Goal: Use online tool/utility: Utilize a website feature to perform a specific function

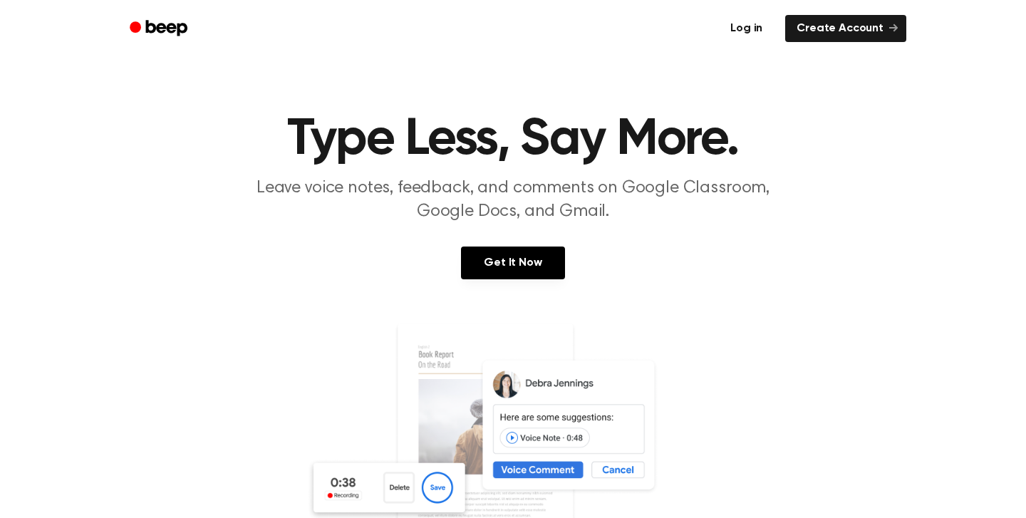
click at [758, 21] on link "Log in" at bounding box center [746, 28] width 61 height 33
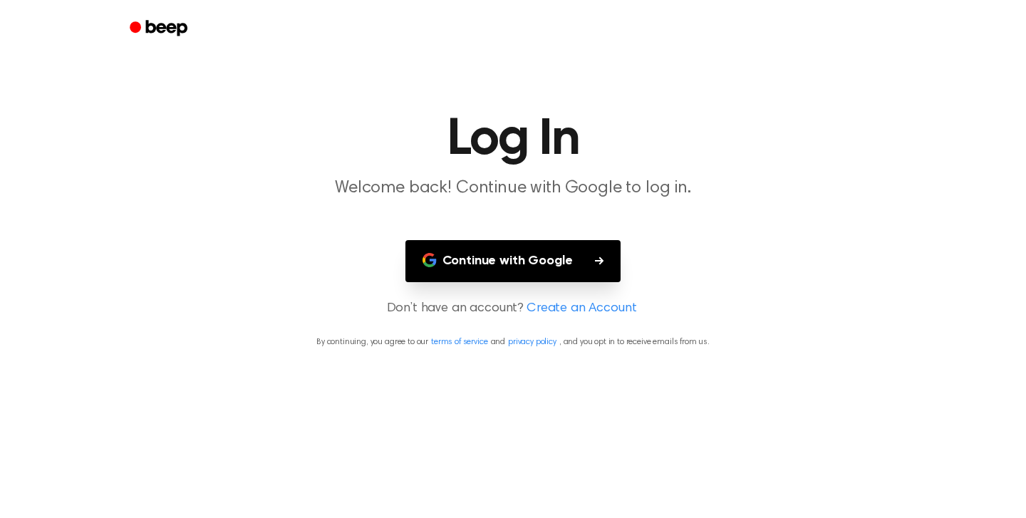
click at [567, 263] on button "Continue with Google" at bounding box center [514, 261] width 216 height 42
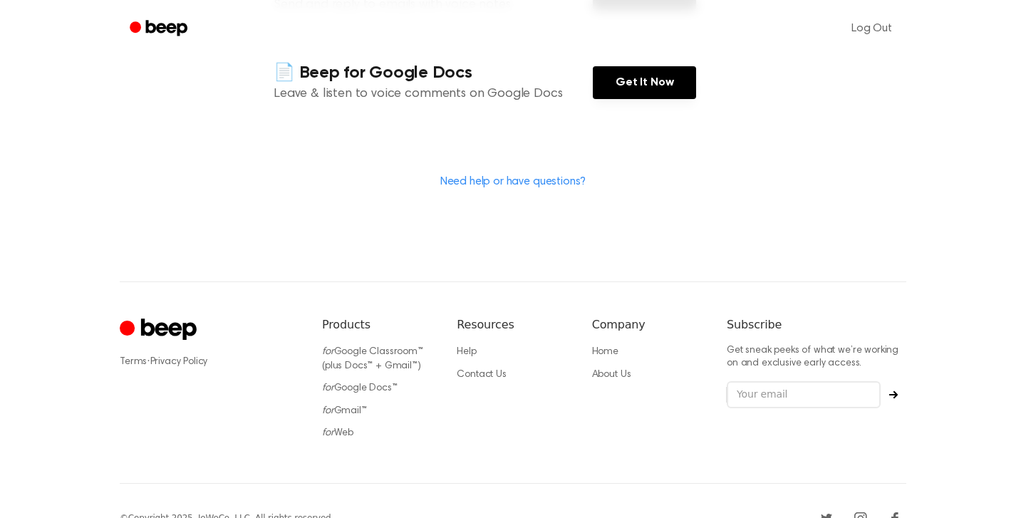
scroll to position [419, 0]
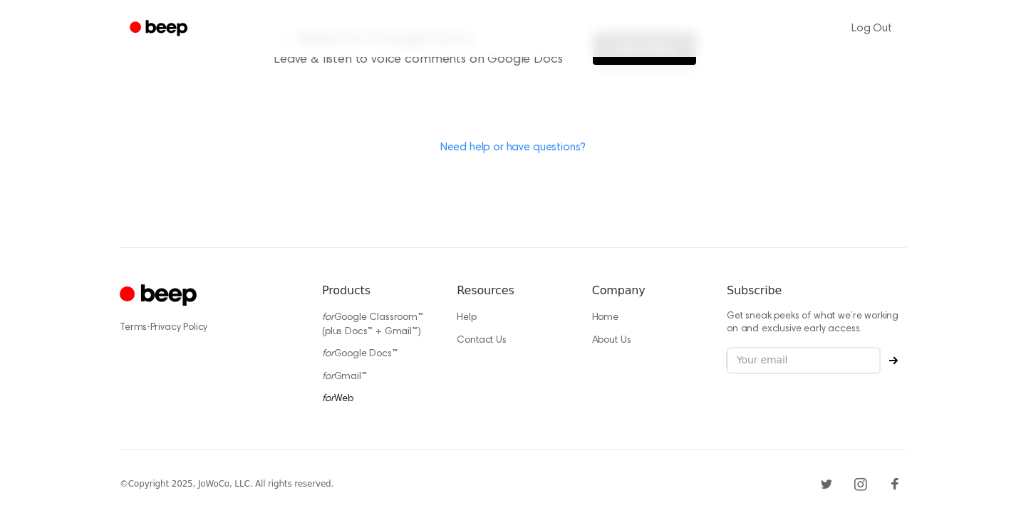
click at [349, 400] on link "for Web" at bounding box center [337, 399] width 31 height 10
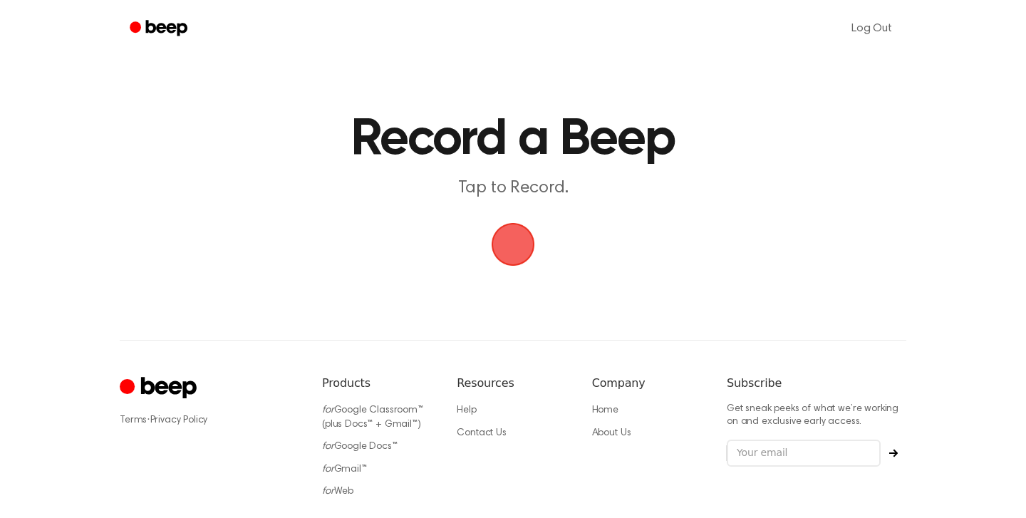
click at [515, 233] on span "button" at bounding box center [512, 244] width 61 height 61
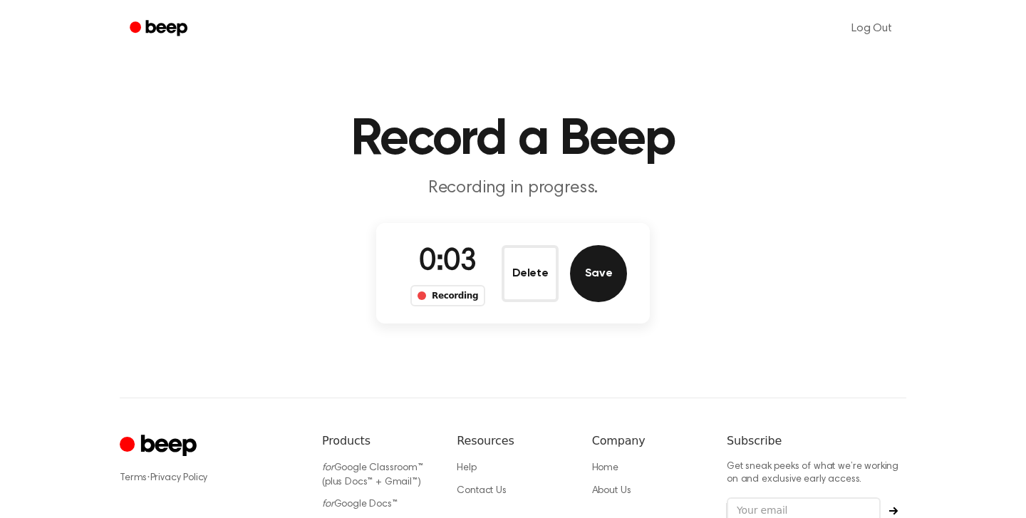
click at [611, 269] on button "Save" at bounding box center [598, 273] width 57 height 57
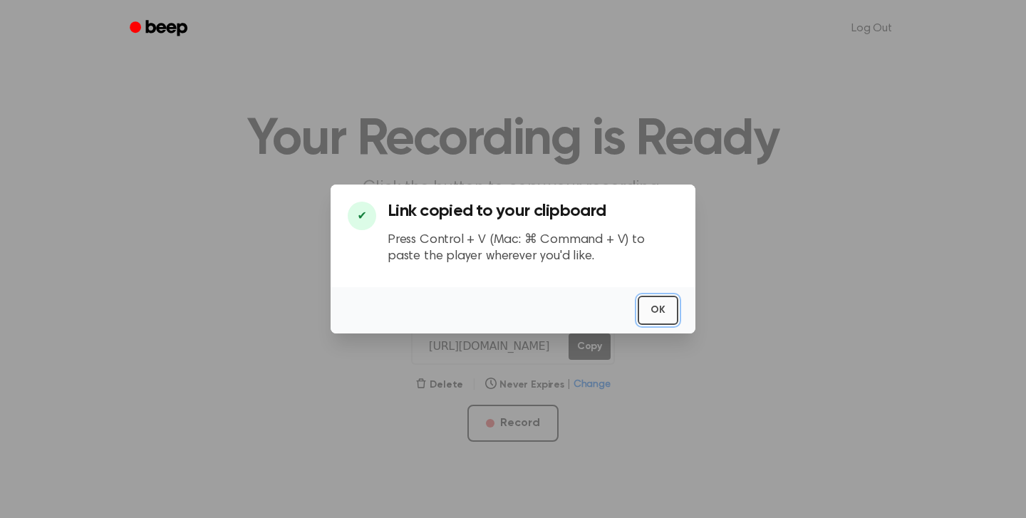
click at [671, 313] on button "OK" at bounding box center [658, 310] width 41 height 29
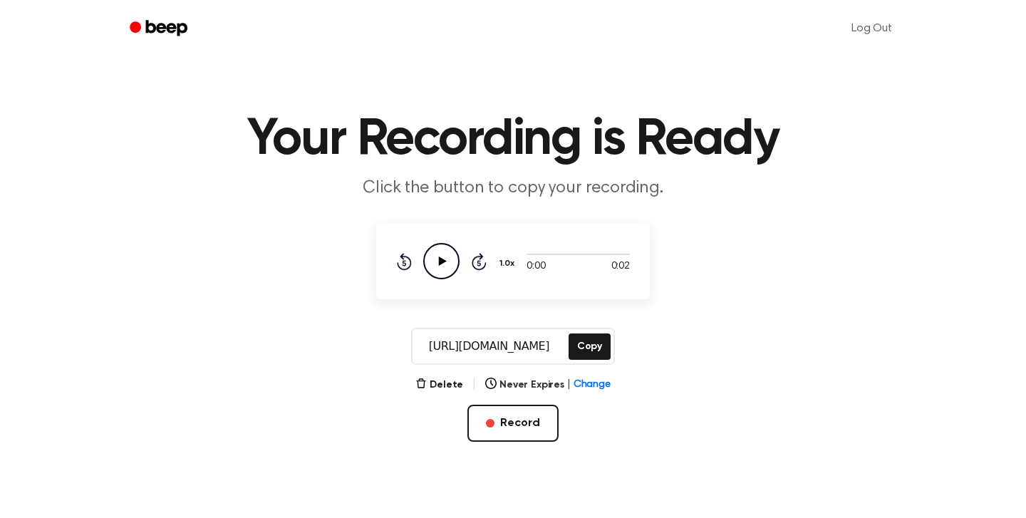
click at [443, 247] on icon "Play Audio" at bounding box center [441, 261] width 36 height 36
click at [450, 261] on icon "Play Audio" at bounding box center [441, 261] width 36 height 36
click at [453, 264] on icon "Play Audio" at bounding box center [441, 261] width 36 height 36
click at [522, 418] on button "Record" at bounding box center [513, 423] width 91 height 37
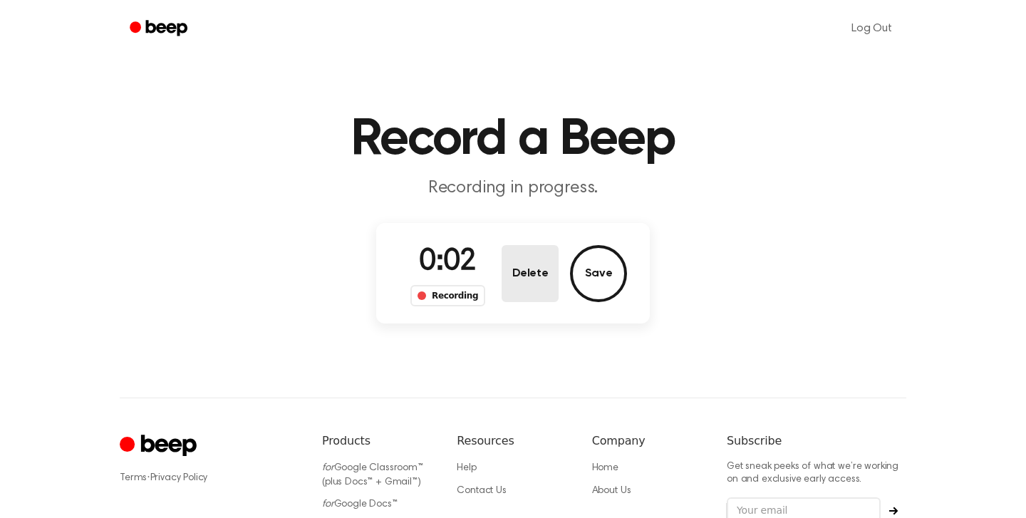
click at [544, 271] on button "Delete" at bounding box center [530, 273] width 57 height 57
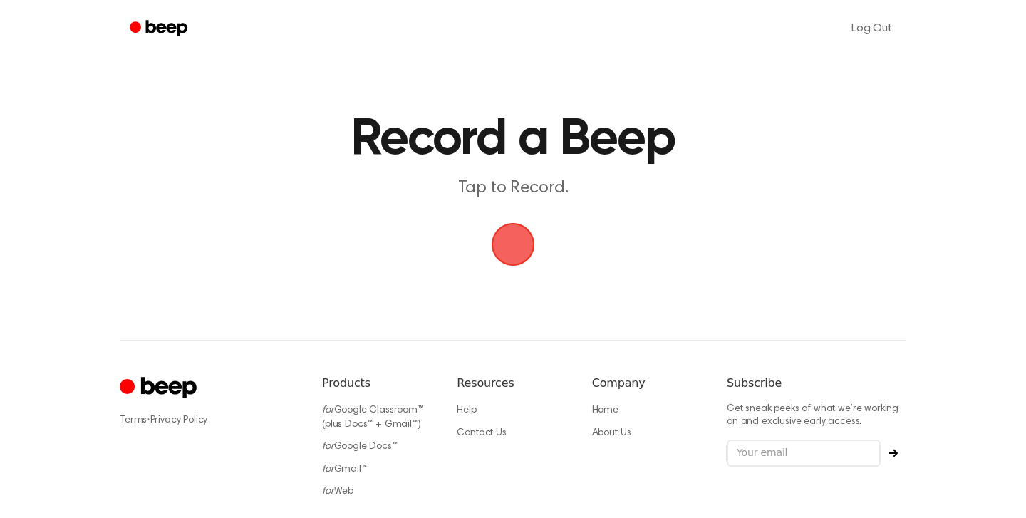
click at [517, 246] on span "button" at bounding box center [513, 244] width 53 height 53
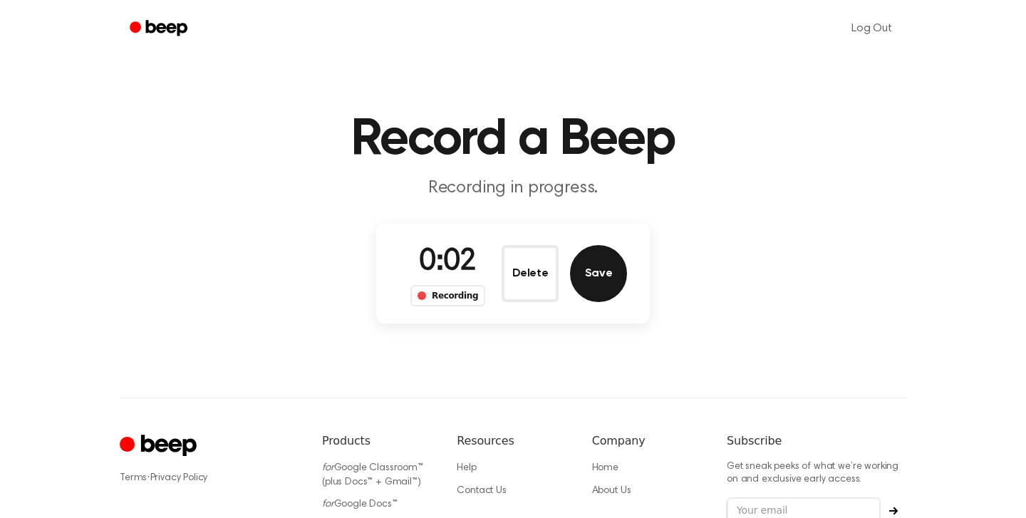
click at [601, 277] on button "Save" at bounding box center [598, 273] width 57 height 57
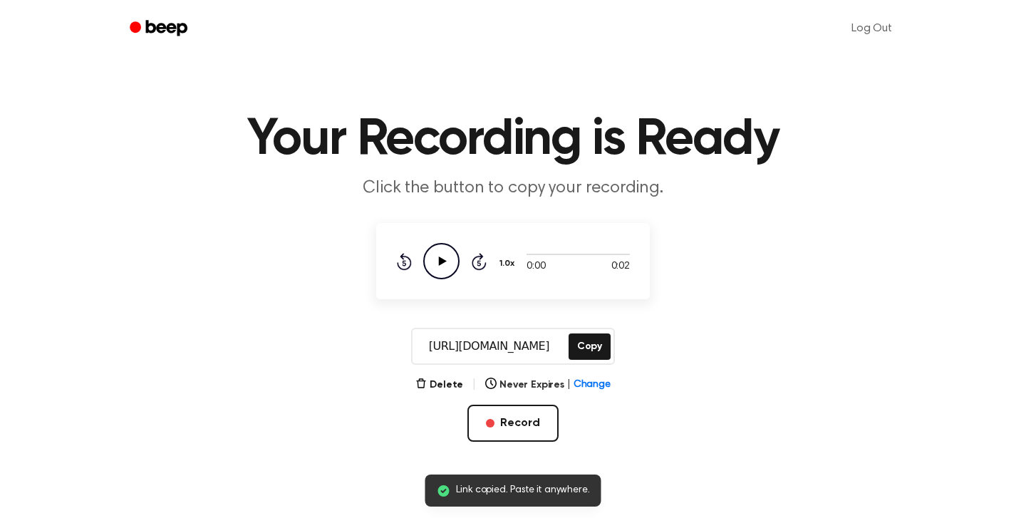
click at [435, 268] on icon "Play Audio" at bounding box center [441, 261] width 36 height 36
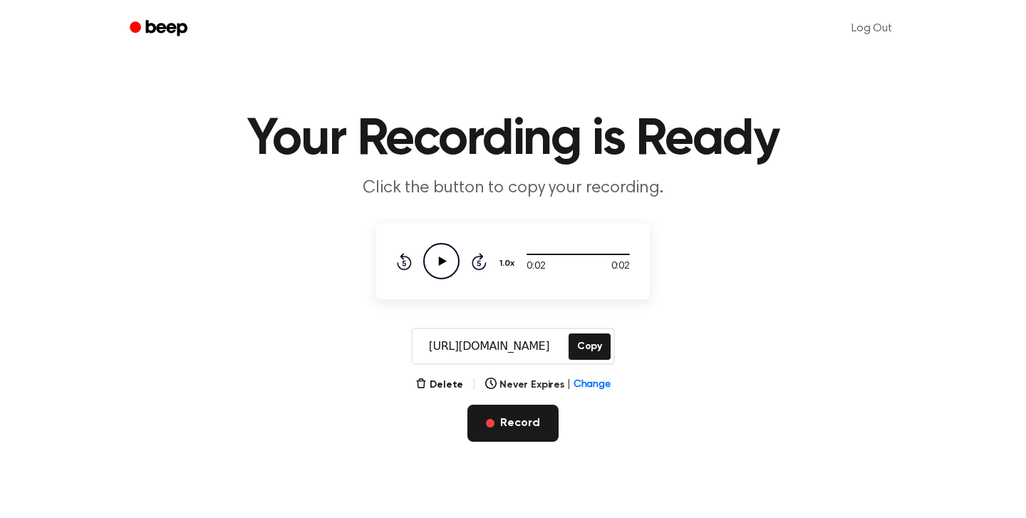
click at [534, 415] on button "Record" at bounding box center [513, 423] width 91 height 37
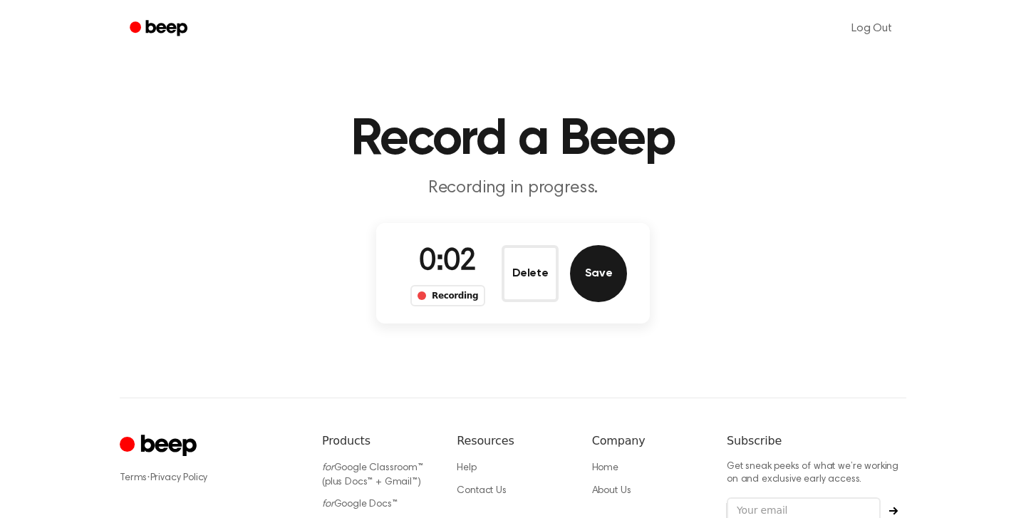
click at [600, 262] on button "Save" at bounding box center [598, 273] width 57 height 57
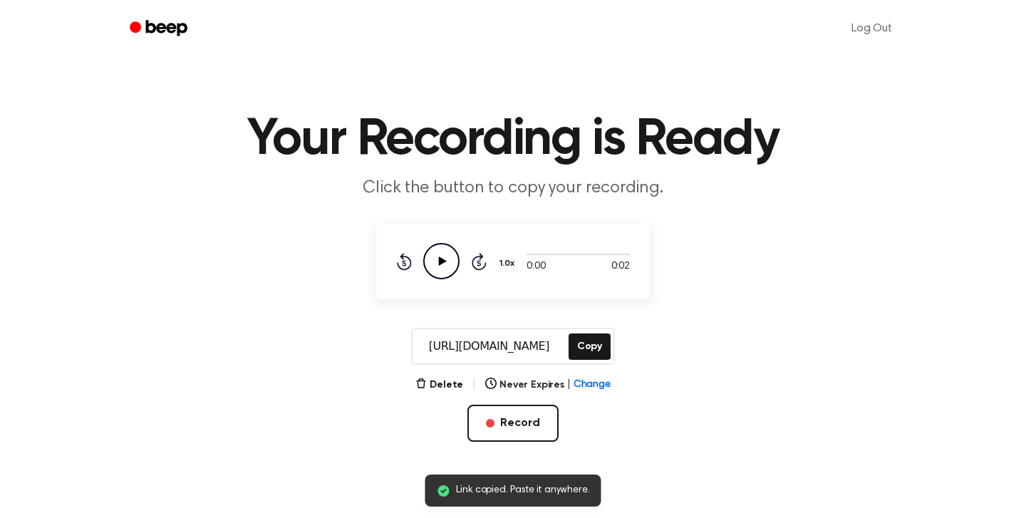
click at [445, 265] on icon "Play Audio" at bounding box center [441, 261] width 36 height 36
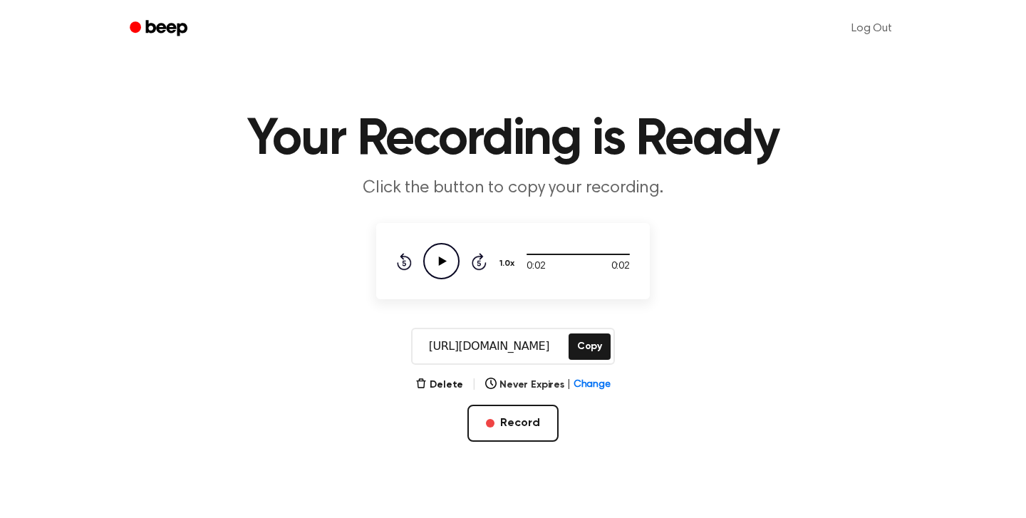
click at [441, 262] on icon at bounding box center [443, 261] width 8 height 9
click at [541, 419] on button "Record" at bounding box center [513, 423] width 91 height 37
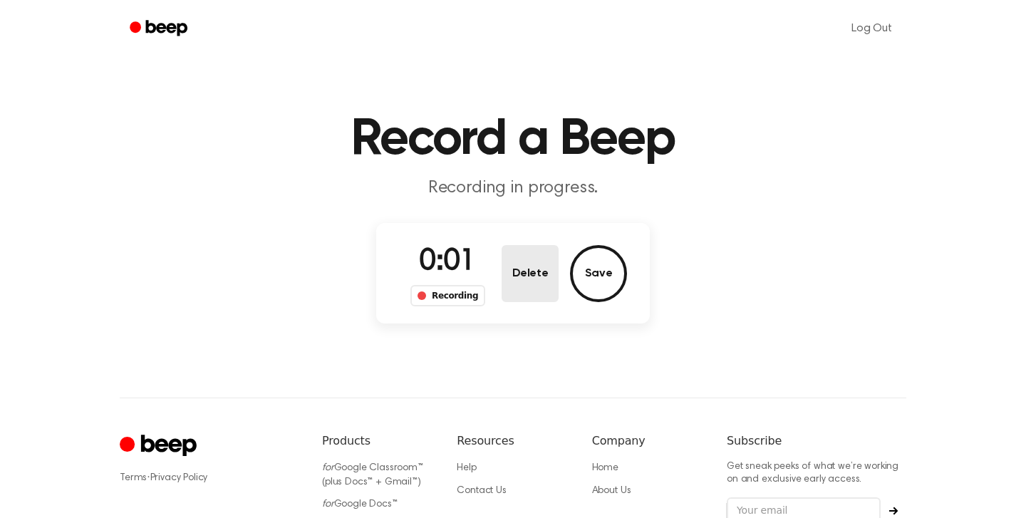
click at [538, 272] on button "Delete" at bounding box center [530, 273] width 57 height 57
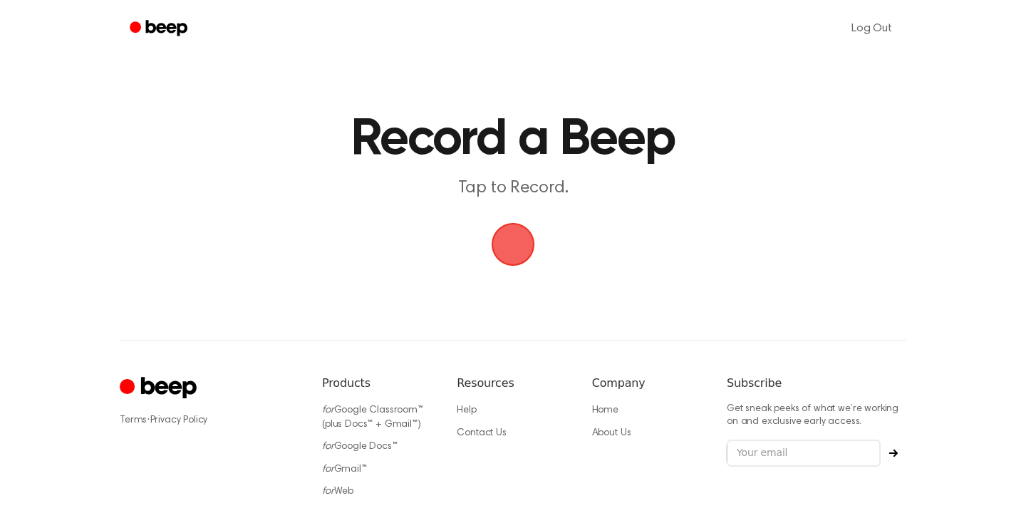
click at [515, 237] on span "button" at bounding box center [513, 244] width 43 height 43
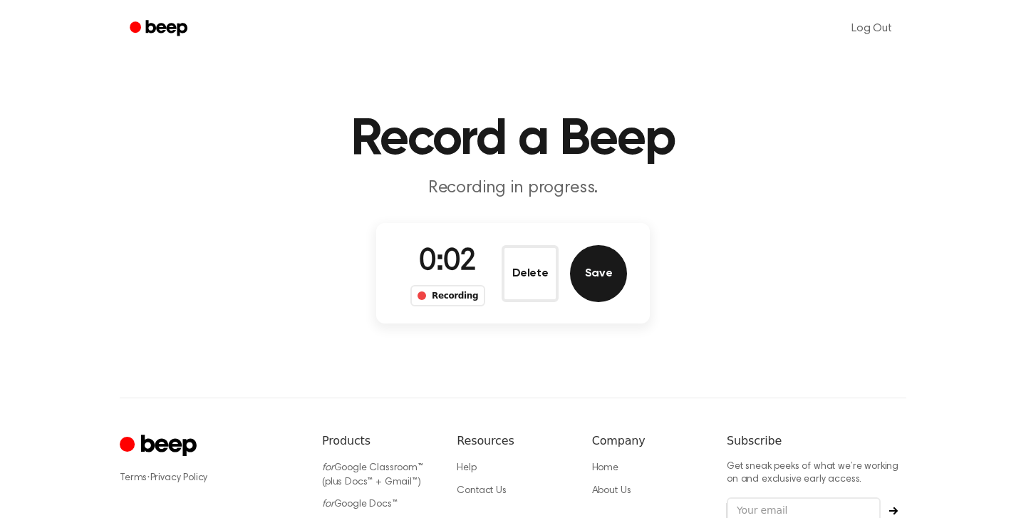
click at [596, 272] on button "Save" at bounding box center [598, 273] width 57 height 57
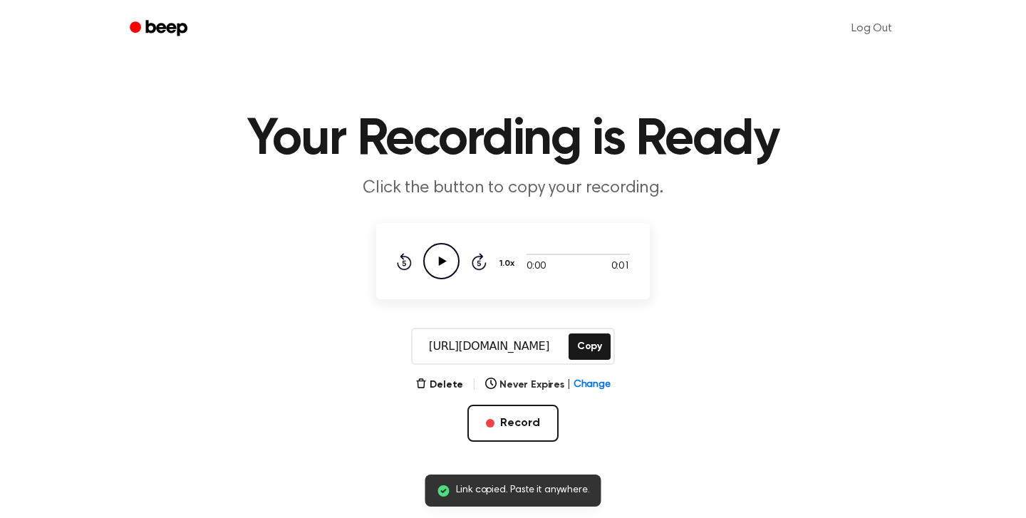
click at [436, 262] on icon "Play Audio" at bounding box center [441, 261] width 36 height 36
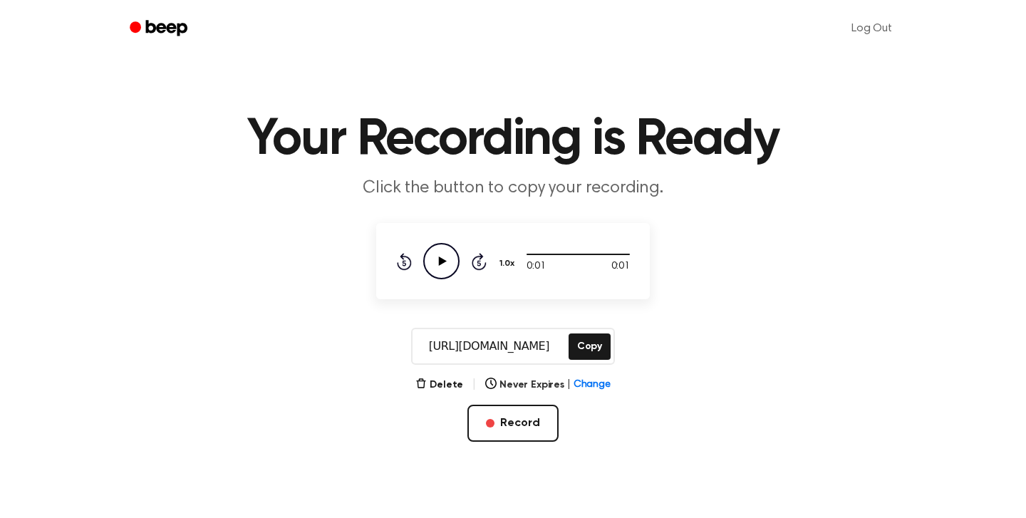
click at [437, 262] on icon "Play Audio" at bounding box center [441, 261] width 36 height 36
click at [494, 425] on span "button" at bounding box center [490, 423] width 9 height 9
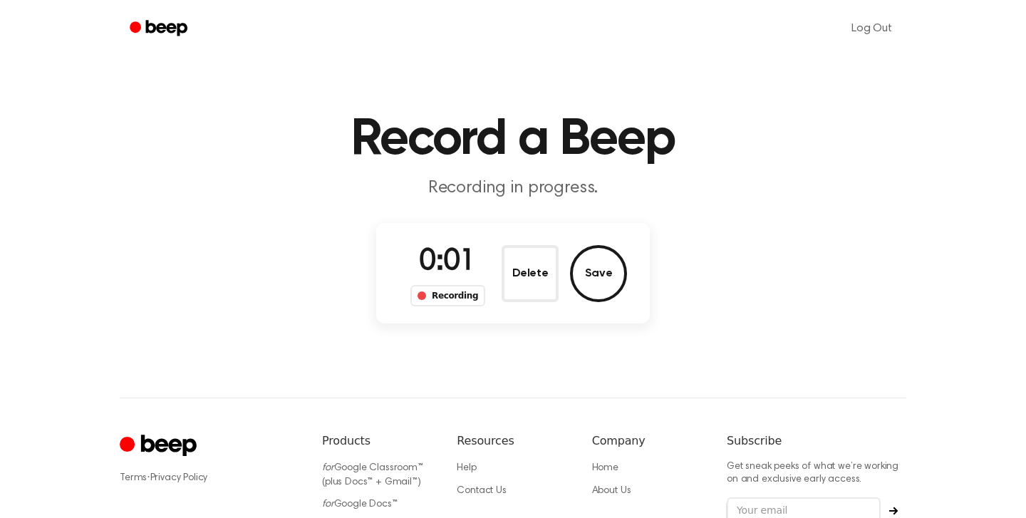
click at [525, 266] on button "Delete" at bounding box center [530, 273] width 57 height 57
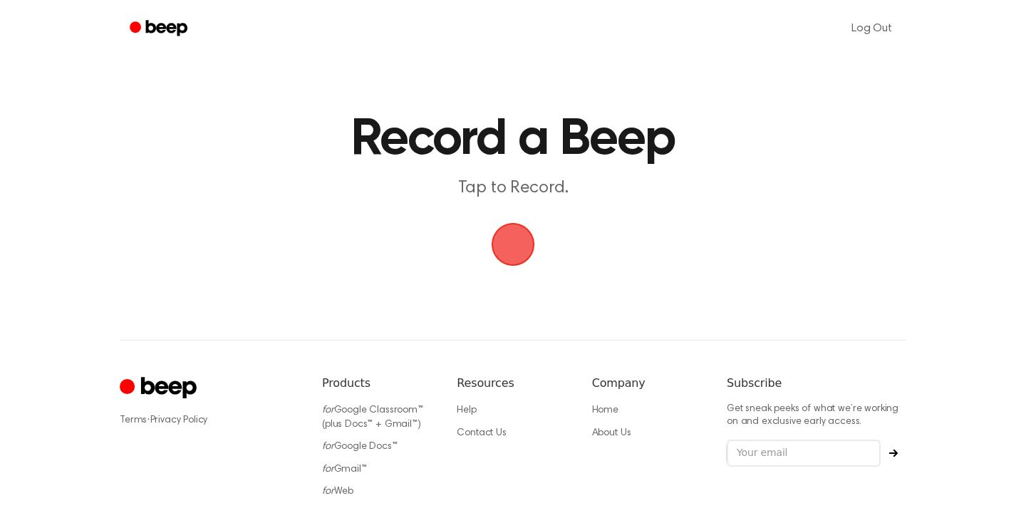
click at [517, 245] on span "button" at bounding box center [513, 244] width 43 height 43
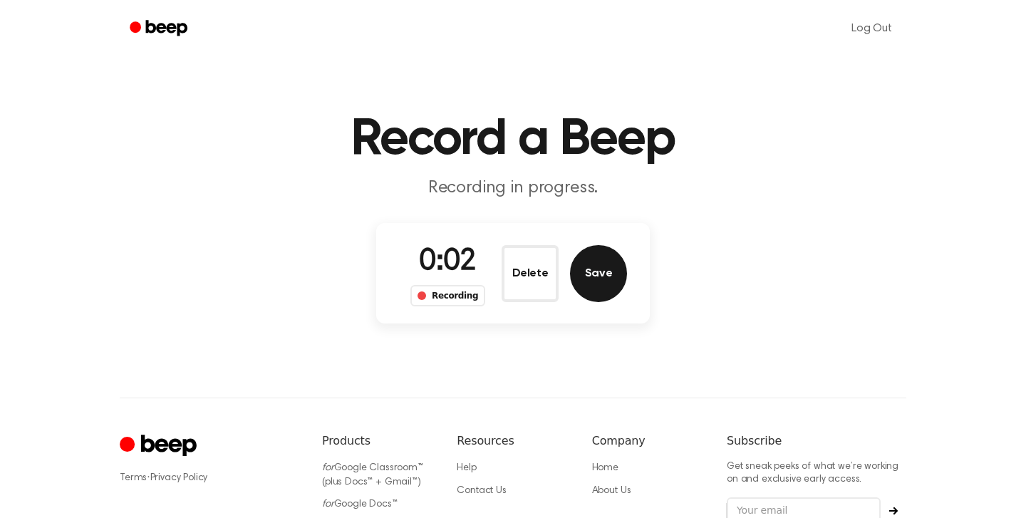
click at [590, 256] on button "Save" at bounding box center [598, 273] width 57 height 57
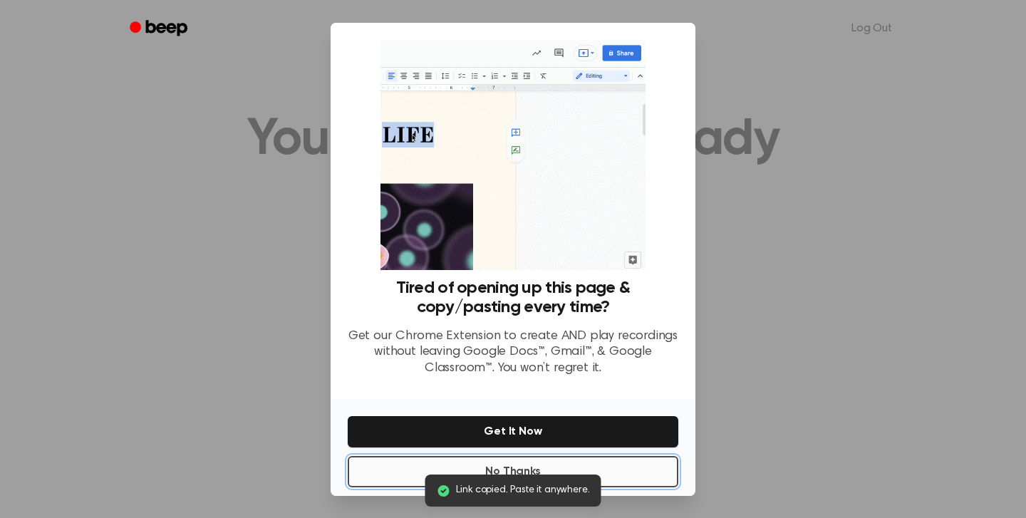
click at [558, 468] on button "No Thanks" at bounding box center [513, 471] width 331 height 31
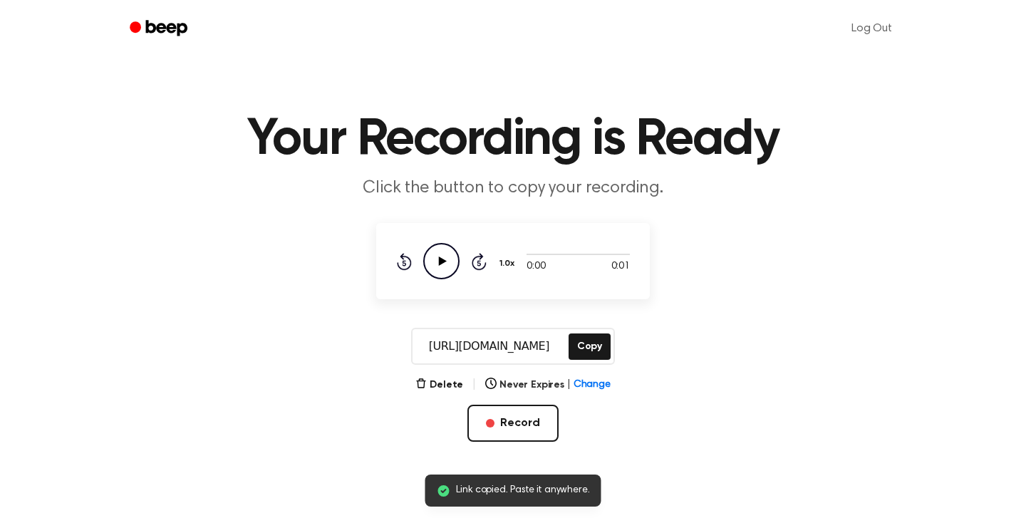
click at [435, 268] on icon "Play Audio" at bounding box center [441, 261] width 36 height 36
click at [435, 267] on icon "Play Audio" at bounding box center [441, 261] width 36 height 36
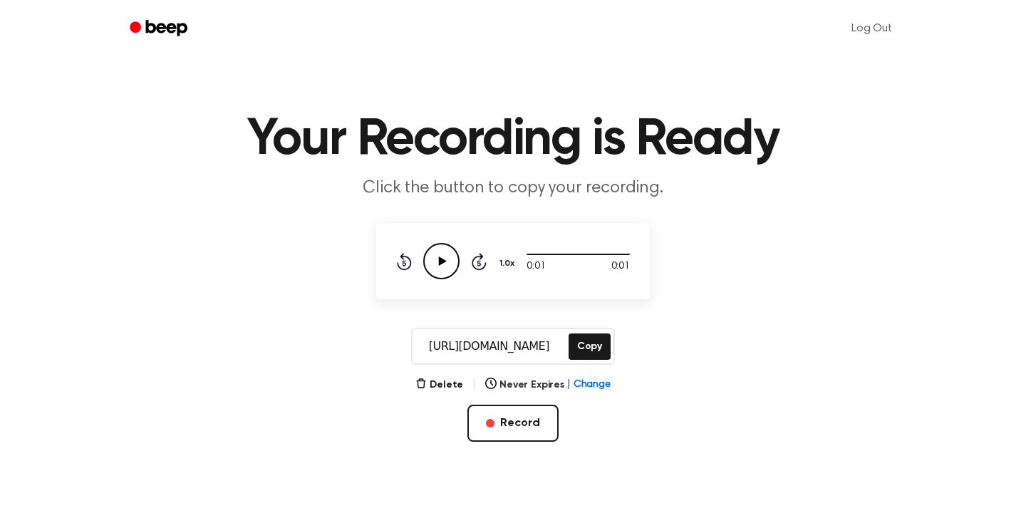
click at [455, 396] on div "Delete | Never Expires | Change Record" at bounding box center [513, 409] width 274 height 66
click at [455, 380] on button "Delete" at bounding box center [439, 385] width 48 height 15
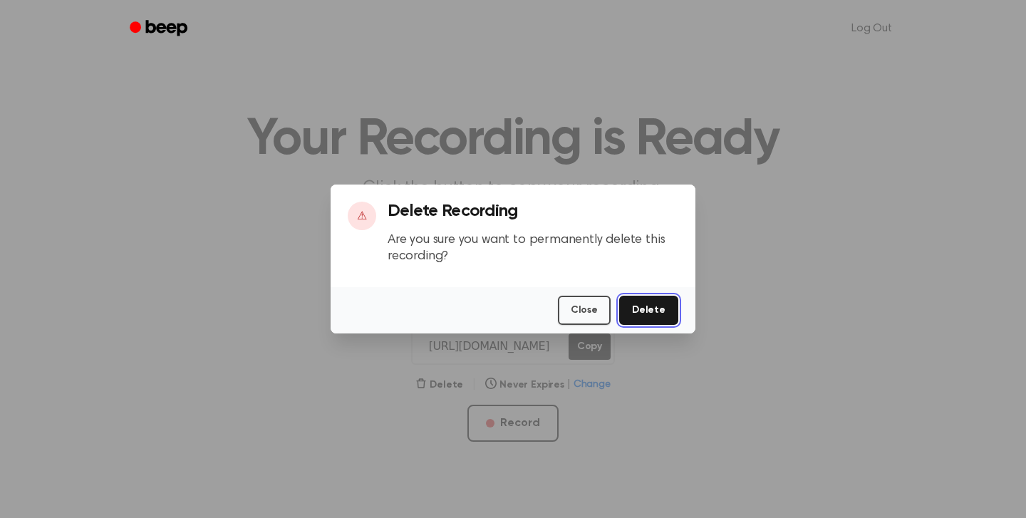
click at [658, 309] on button "Delete" at bounding box center [648, 310] width 59 height 29
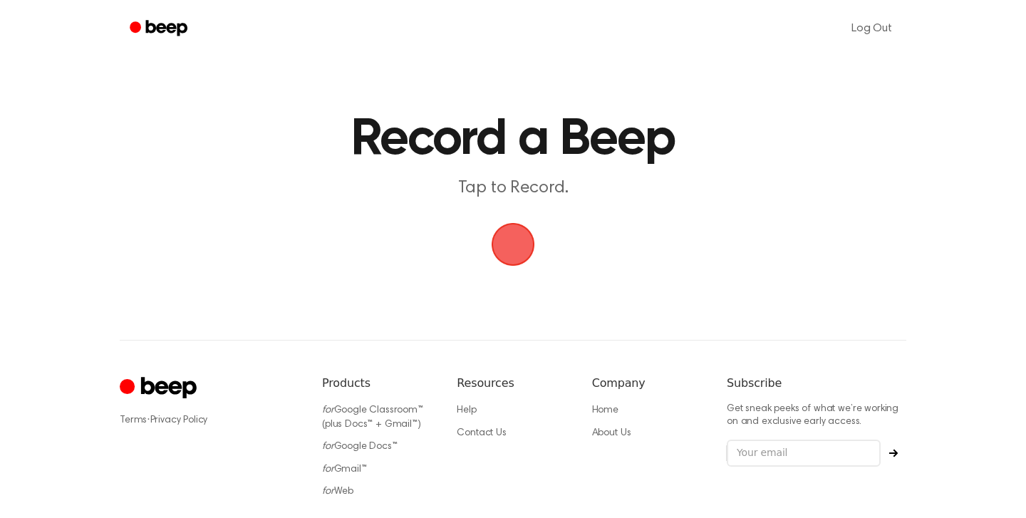
click at [515, 250] on span "button" at bounding box center [512, 244] width 51 height 51
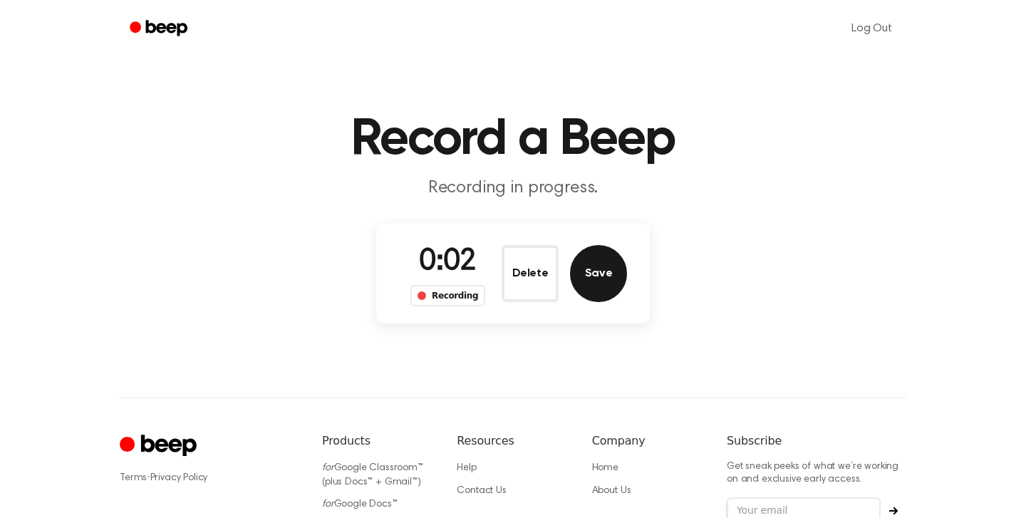
click at [609, 277] on button "Save" at bounding box center [598, 273] width 57 height 57
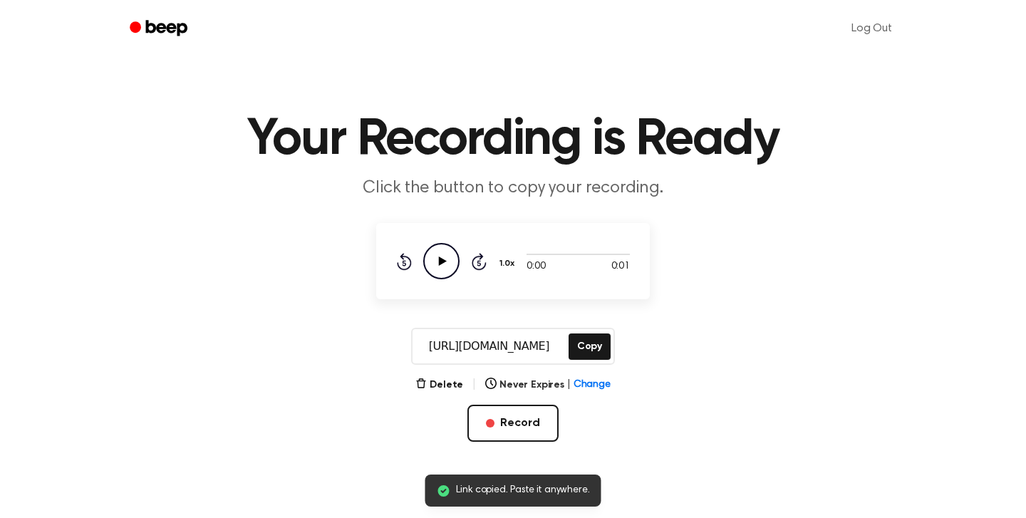
click at [445, 267] on icon "Play Audio" at bounding box center [441, 261] width 36 height 36
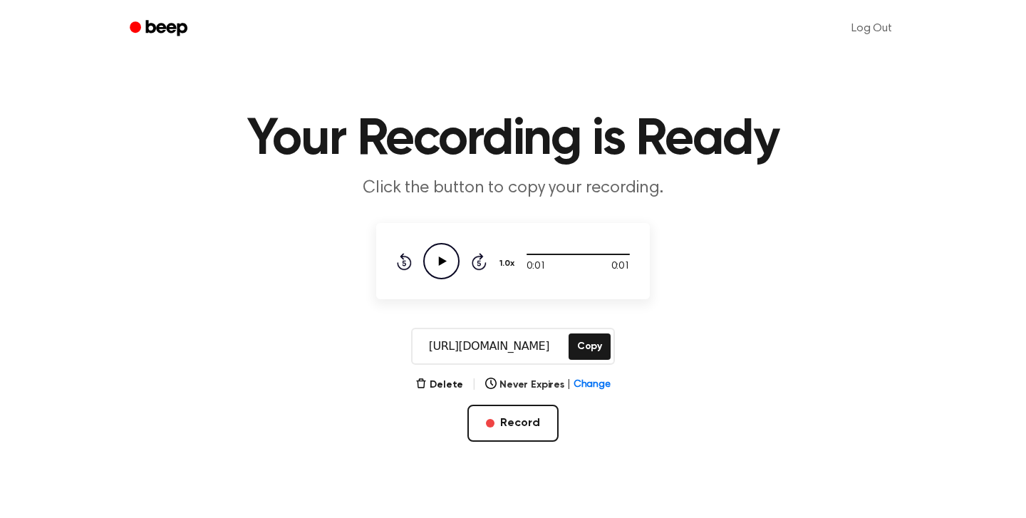
click at [451, 375] on main "Your Recording is Ready Click the button to copy your recording. 0:01 0:01 Your…" at bounding box center [513, 226] width 1026 height 453
click at [454, 383] on button "Delete" at bounding box center [439, 385] width 48 height 15
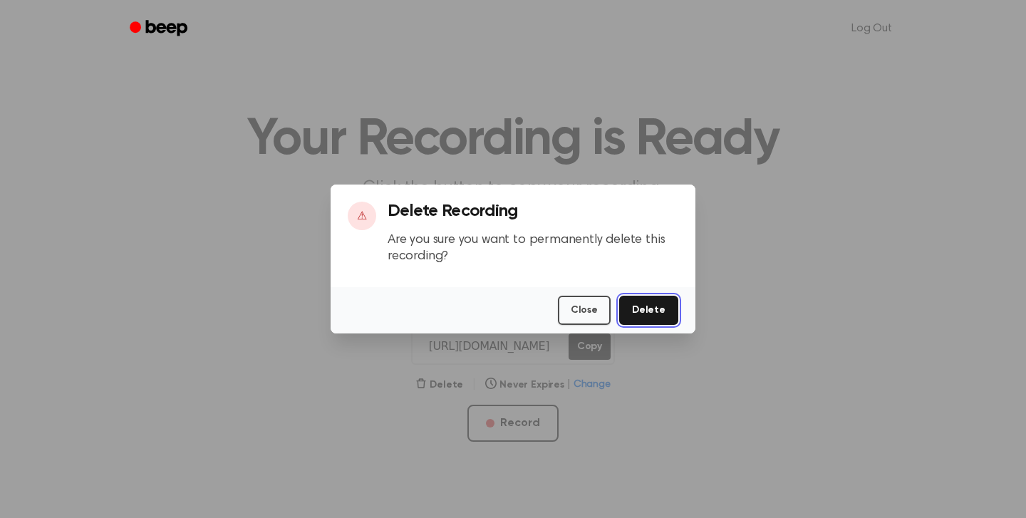
click at [624, 306] on button "Delete" at bounding box center [648, 310] width 59 height 29
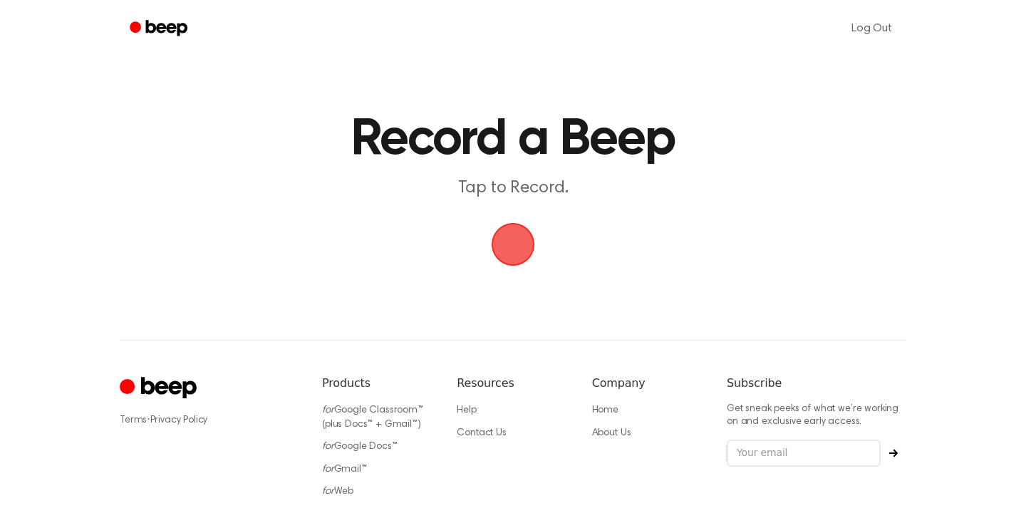
click at [520, 248] on span "button" at bounding box center [513, 244] width 40 height 40
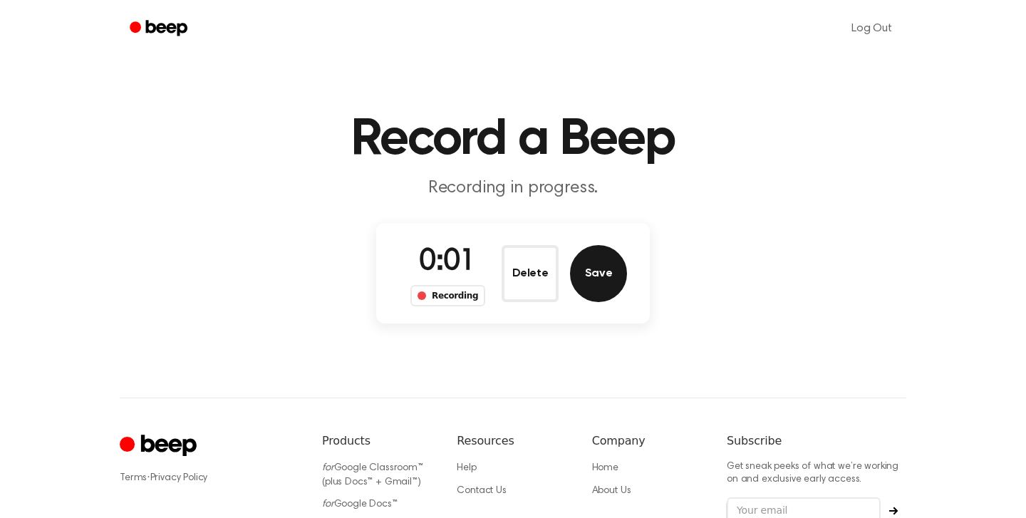
click at [604, 263] on button "Save" at bounding box center [598, 273] width 57 height 57
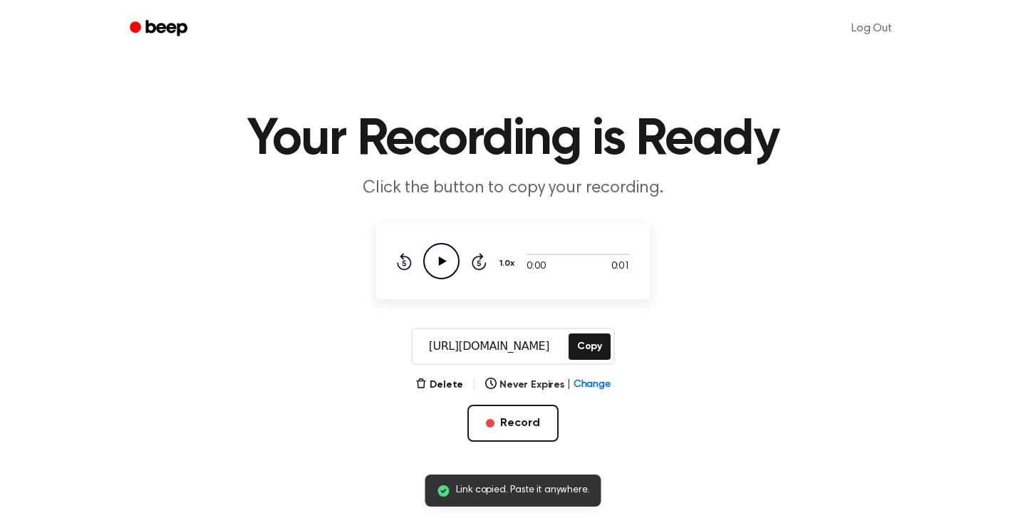
click at [444, 254] on icon "Play Audio" at bounding box center [441, 261] width 36 height 36
click at [526, 422] on button "Record" at bounding box center [513, 423] width 91 height 37
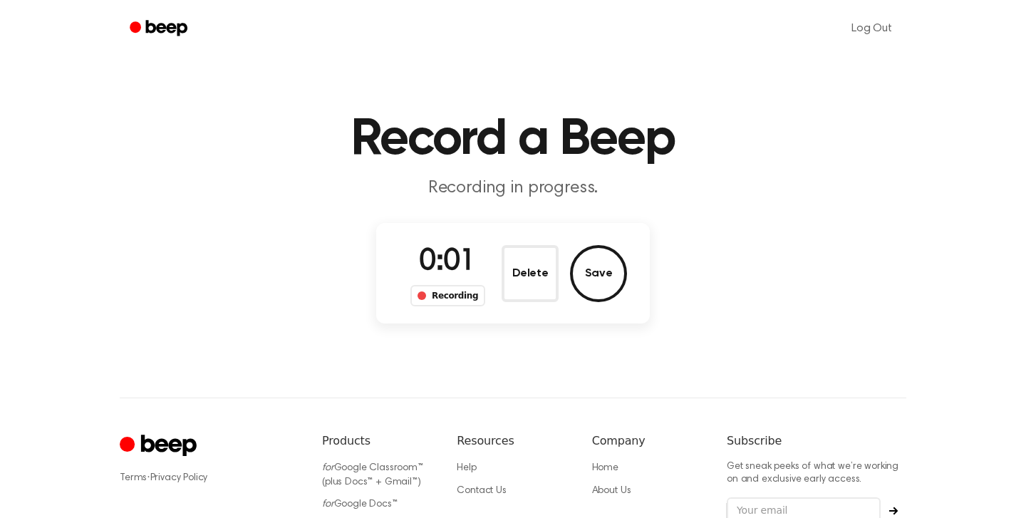
click at [460, 301] on div "Recording" at bounding box center [448, 295] width 75 height 21
click at [535, 262] on button "Delete" at bounding box center [530, 273] width 57 height 57
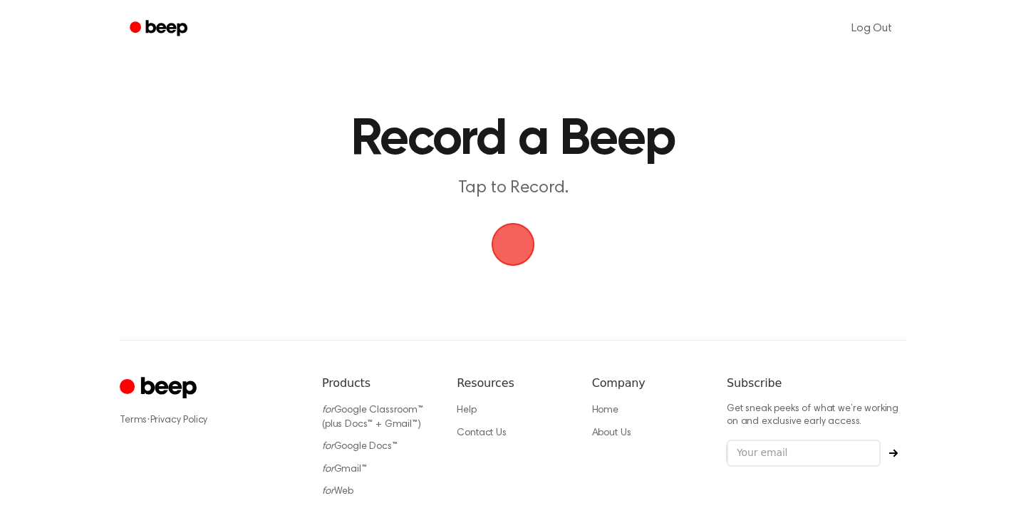
click at [514, 229] on span "button" at bounding box center [513, 244] width 40 height 40
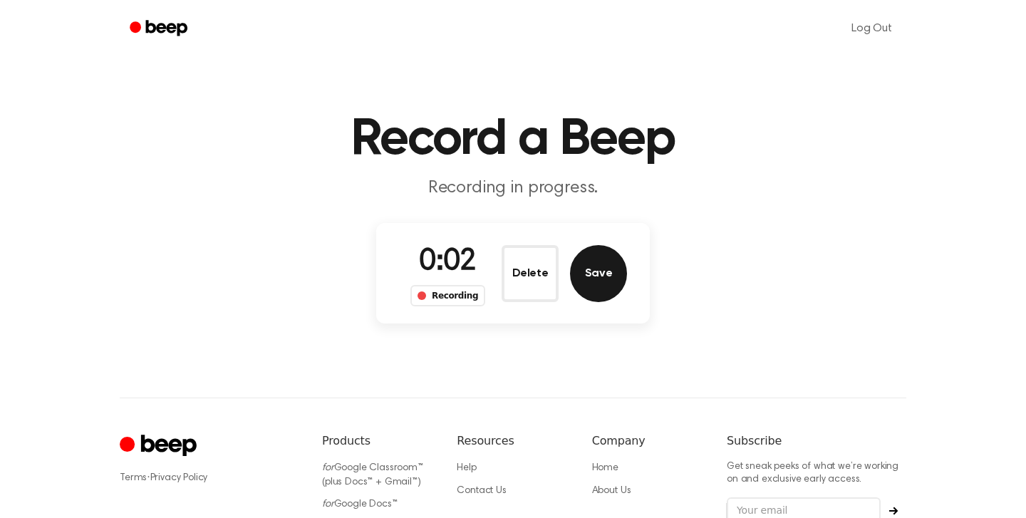
click at [614, 272] on button "Save" at bounding box center [598, 273] width 57 height 57
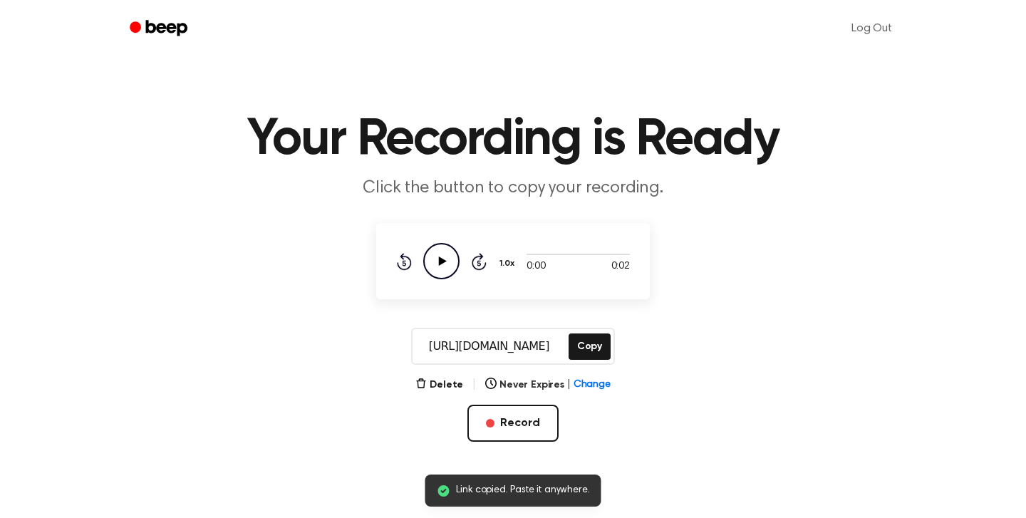
click at [438, 265] on icon "Play Audio" at bounding box center [441, 261] width 36 height 36
click at [446, 383] on button "Delete" at bounding box center [439, 385] width 48 height 15
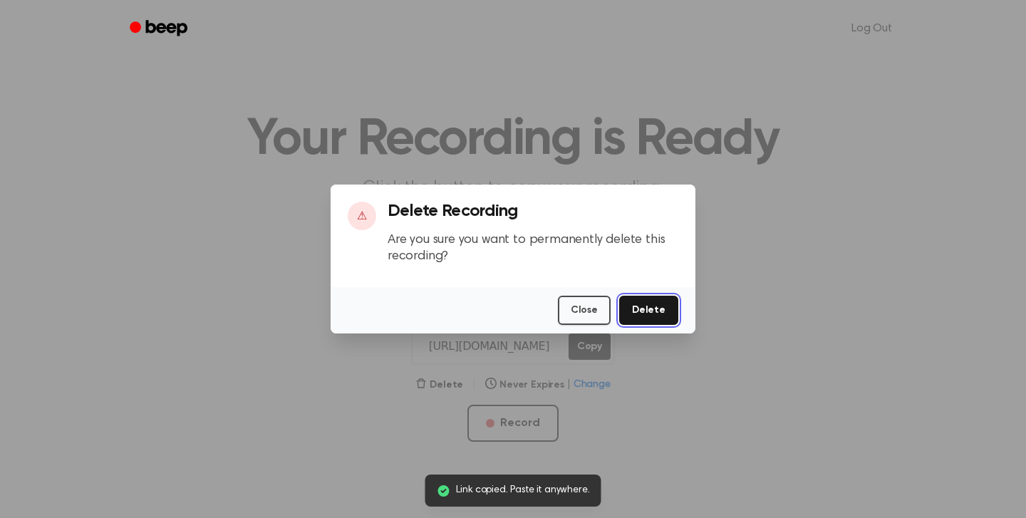
click at [651, 306] on button "Delete" at bounding box center [648, 310] width 59 height 29
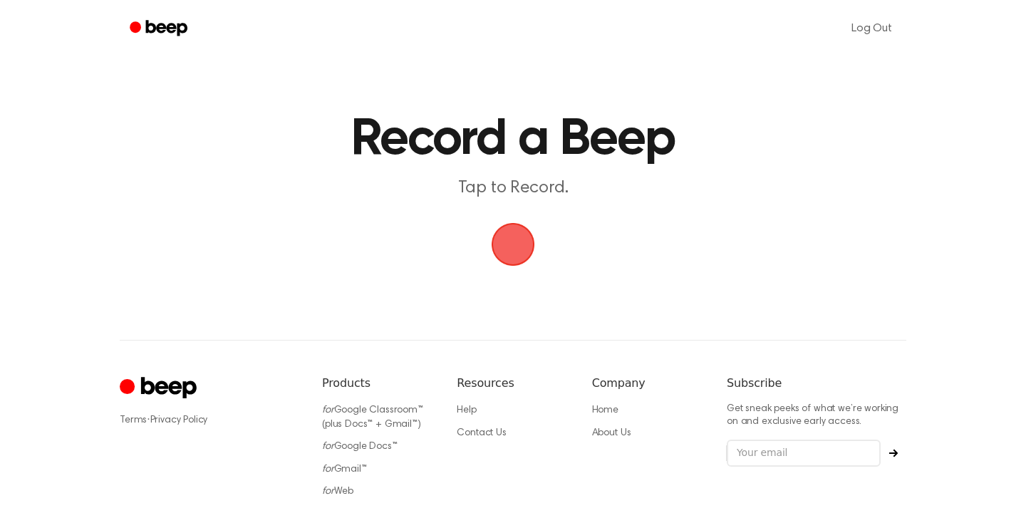
click at [520, 247] on span "button" at bounding box center [513, 244] width 48 height 48
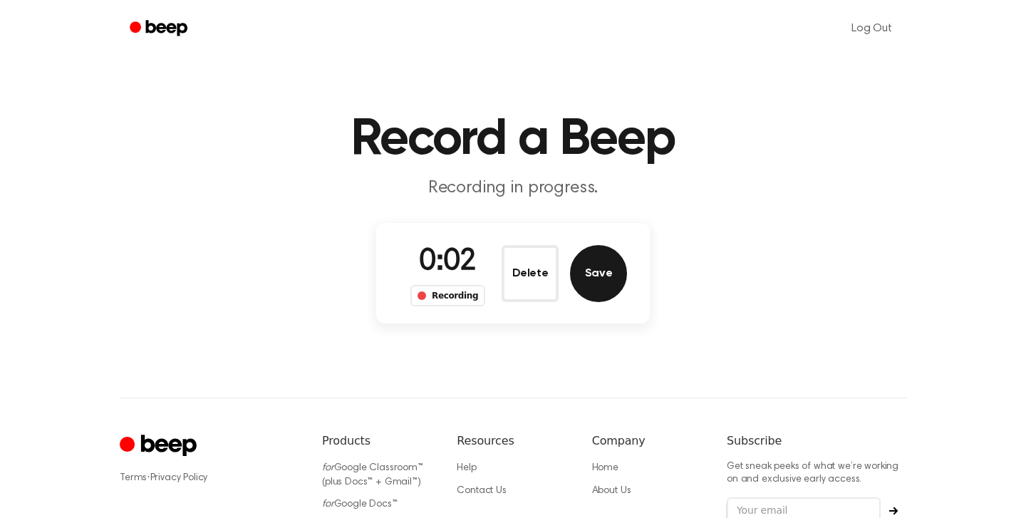
click at [604, 269] on button "Save" at bounding box center [598, 273] width 57 height 57
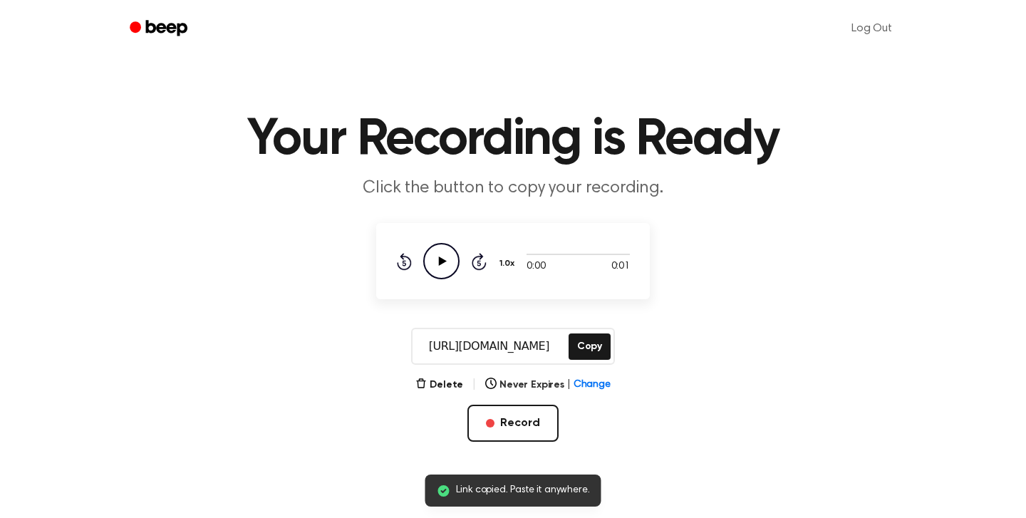
click at [438, 267] on icon "Play Audio" at bounding box center [441, 261] width 36 height 36
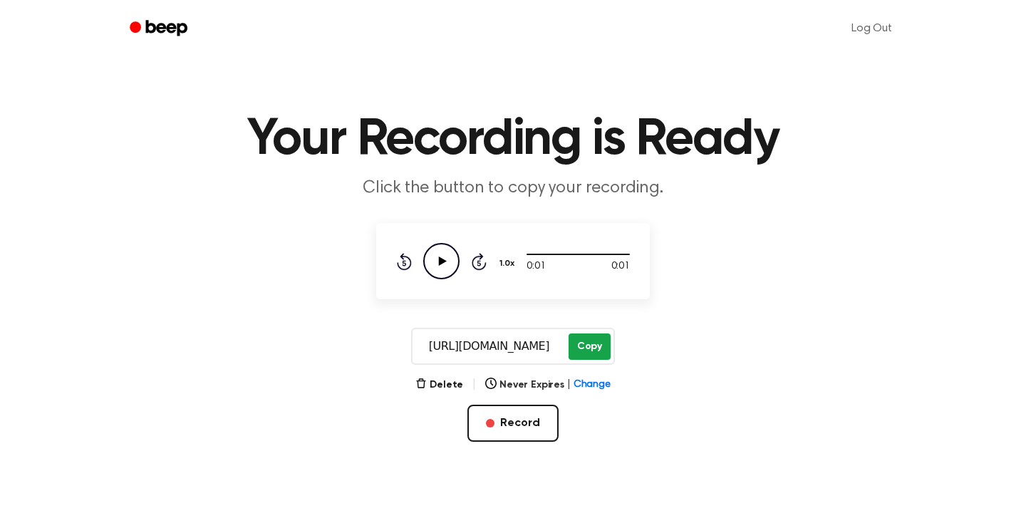
click at [599, 348] on button "Copy" at bounding box center [590, 347] width 42 height 26
